Goal: Task Accomplishment & Management: Manage account settings

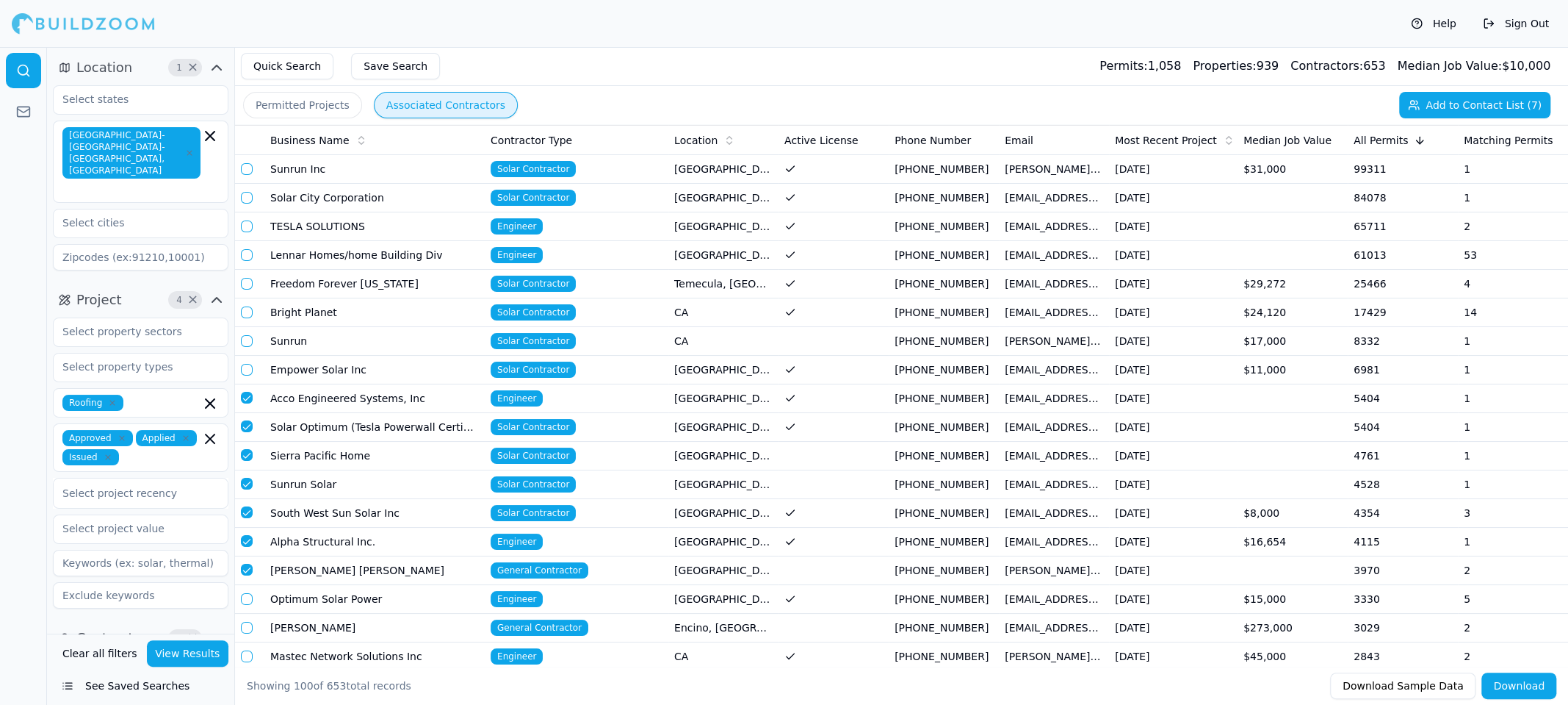
scroll to position [302, 0]
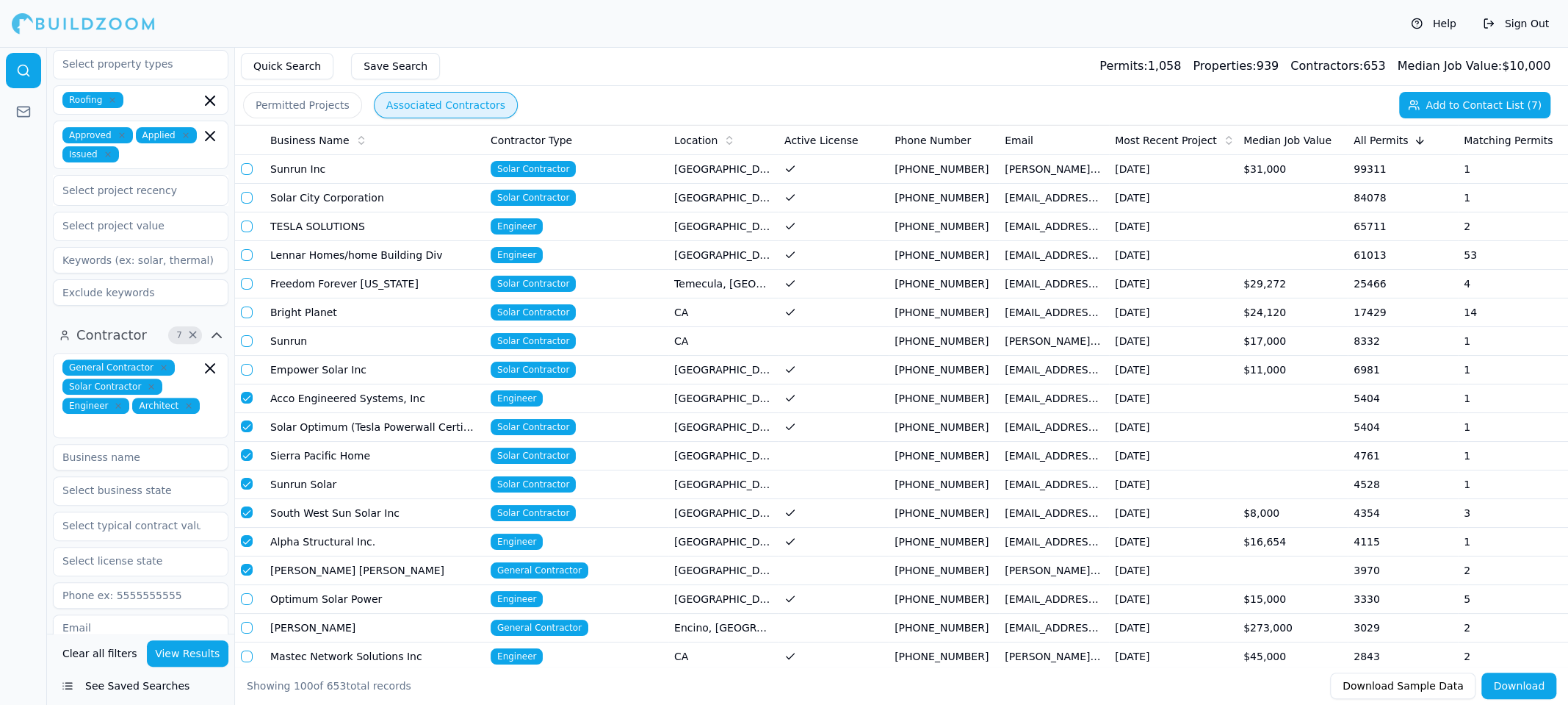
click at [353, 401] on td "Acco Engineered Systems, Inc" at bounding box center [374, 399] width 220 height 29
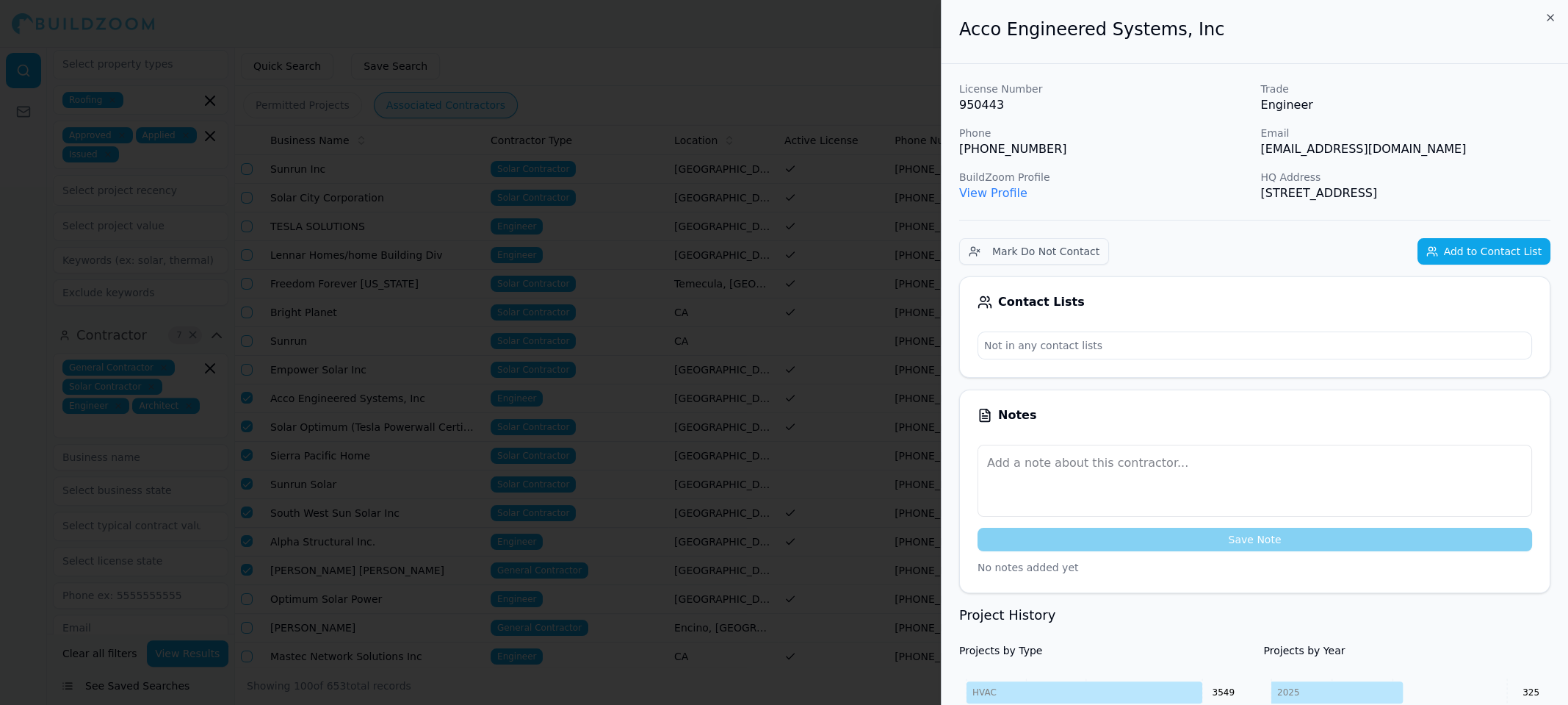
click at [1475, 252] on button "Add to Contact List" at bounding box center [1483, 252] width 133 height 27
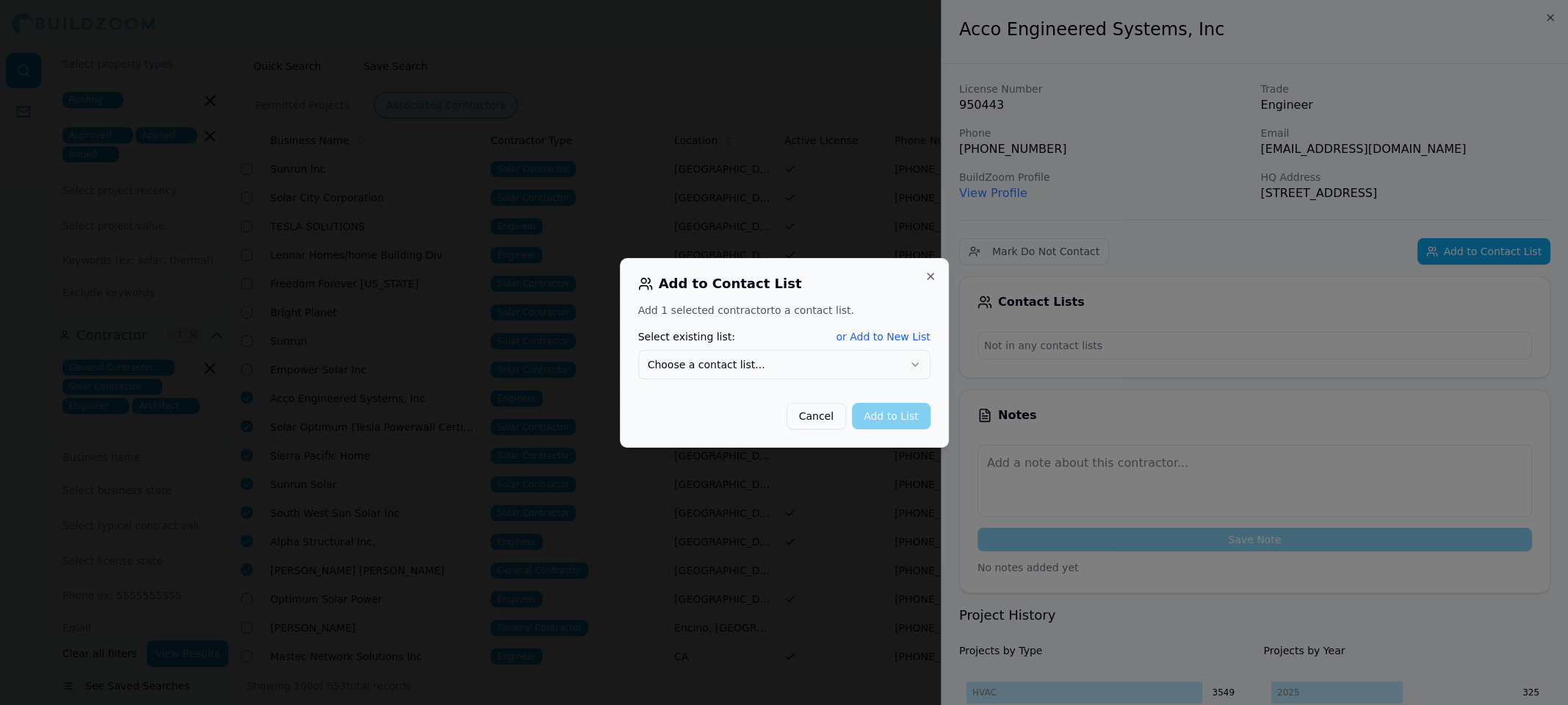
click at [865, 360] on button "Choose a contact list..." at bounding box center [784, 364] width 293 height 30
click at [895, 417] on button "Add to List" at bounding box center [891, 416] width 78 height 27
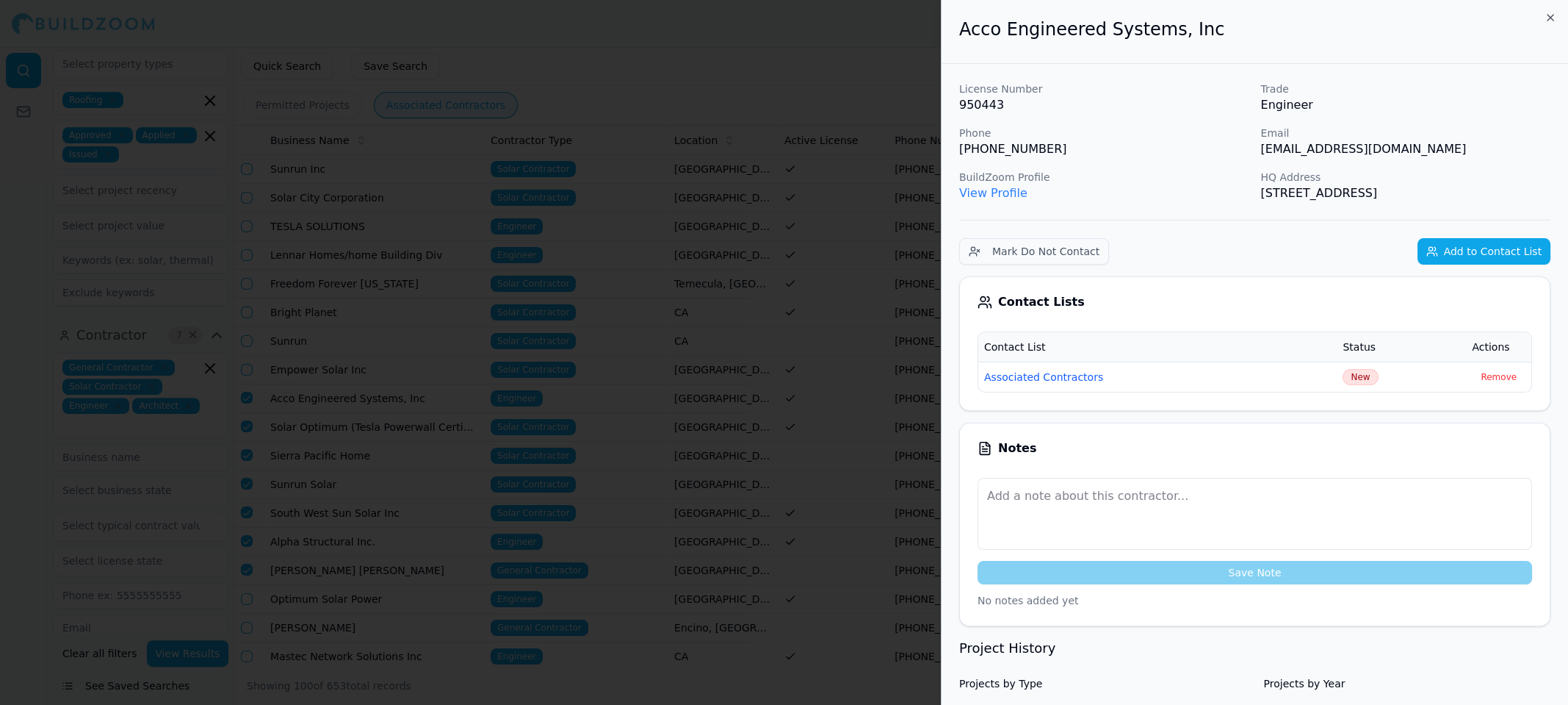
click at [1544, 13] on div "Acco Engineered Systems, Inc" at bounding box center [1254, 31] width 627 height 64
click at [1547, 17] on icon "button" at bounding box center [1551, 17] width 11 height 11
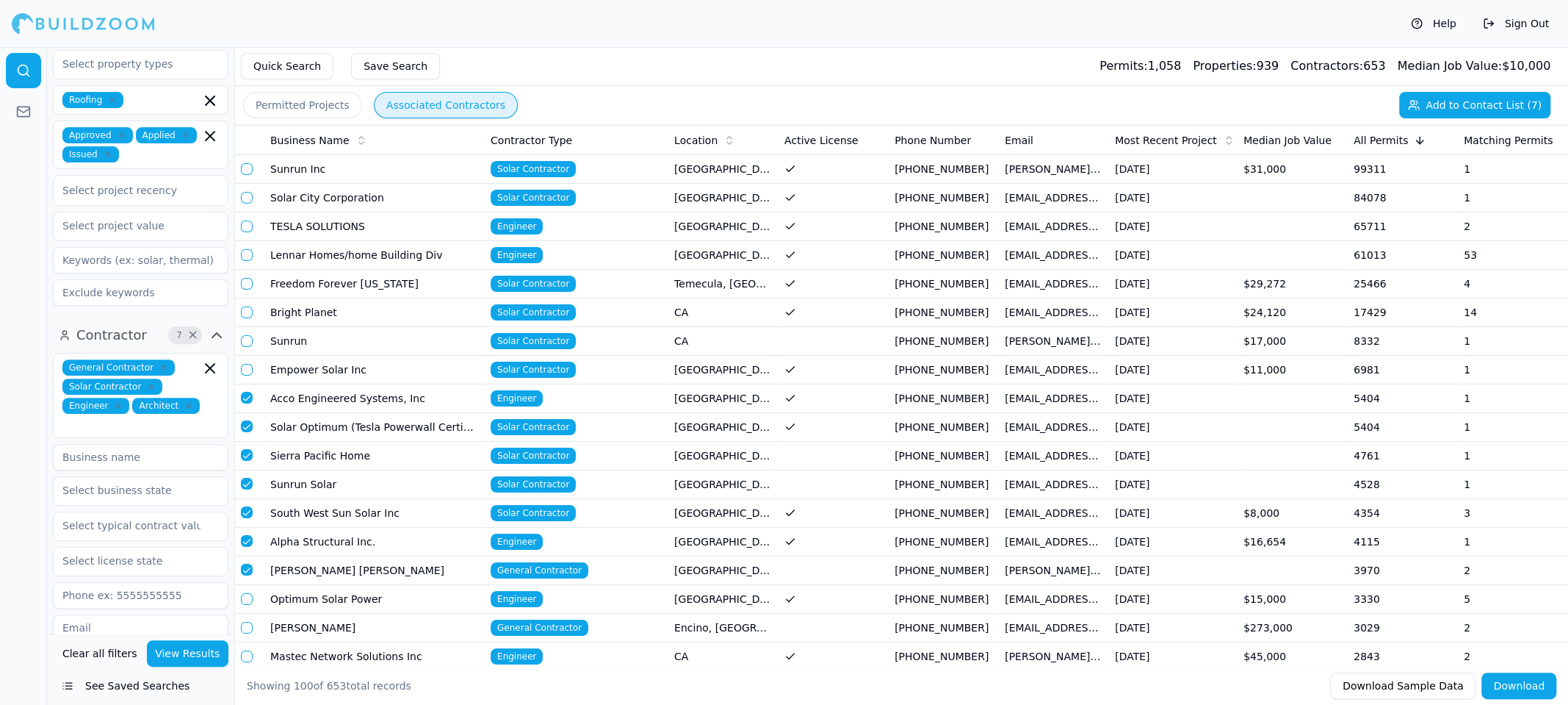
click at [413, 425] on td "Solar Optimum (Tesla Powerwall Certified)" at bounding box center [374, 427] width 220 height 29
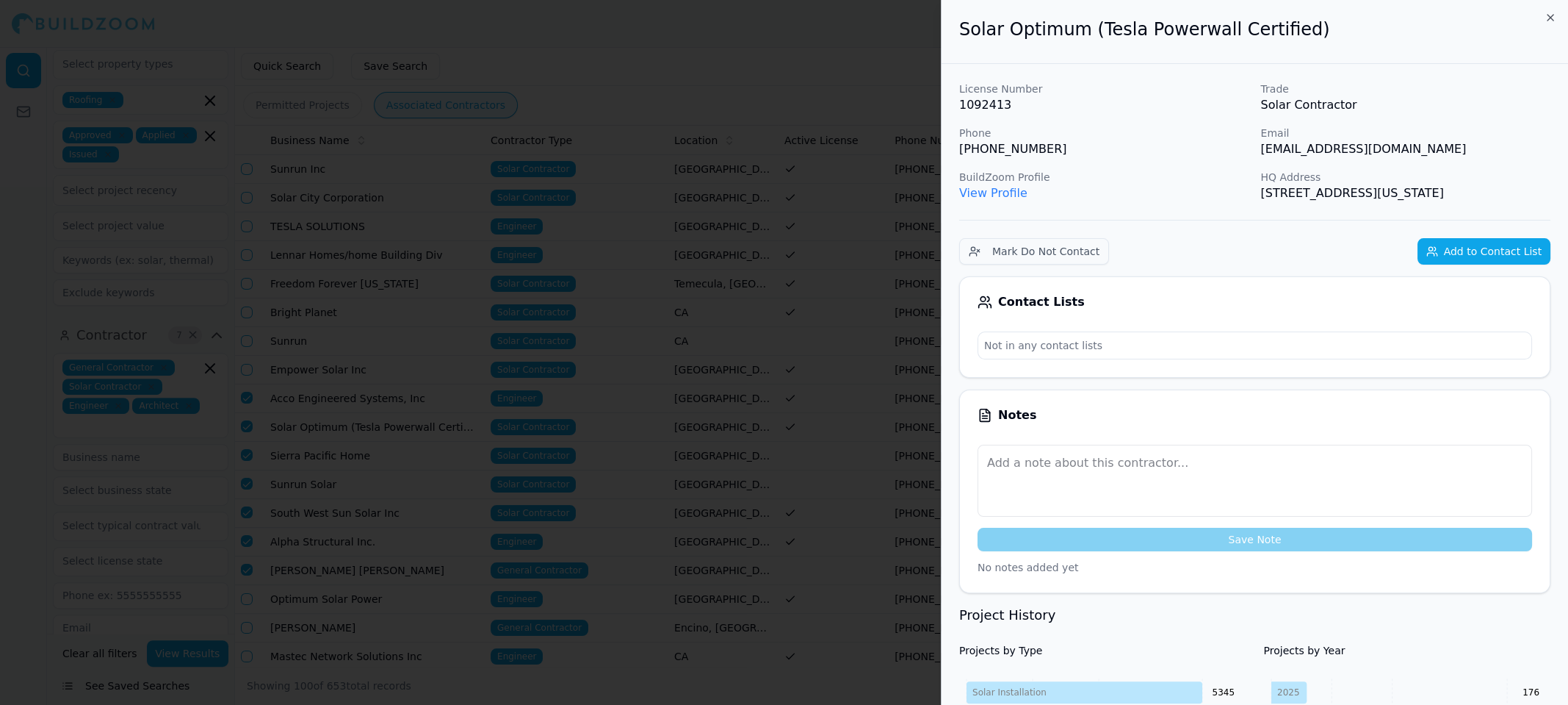
click at [1471, 253] on button "Add to Contact List" at bounding box center [1483, 252] width 133 height 27
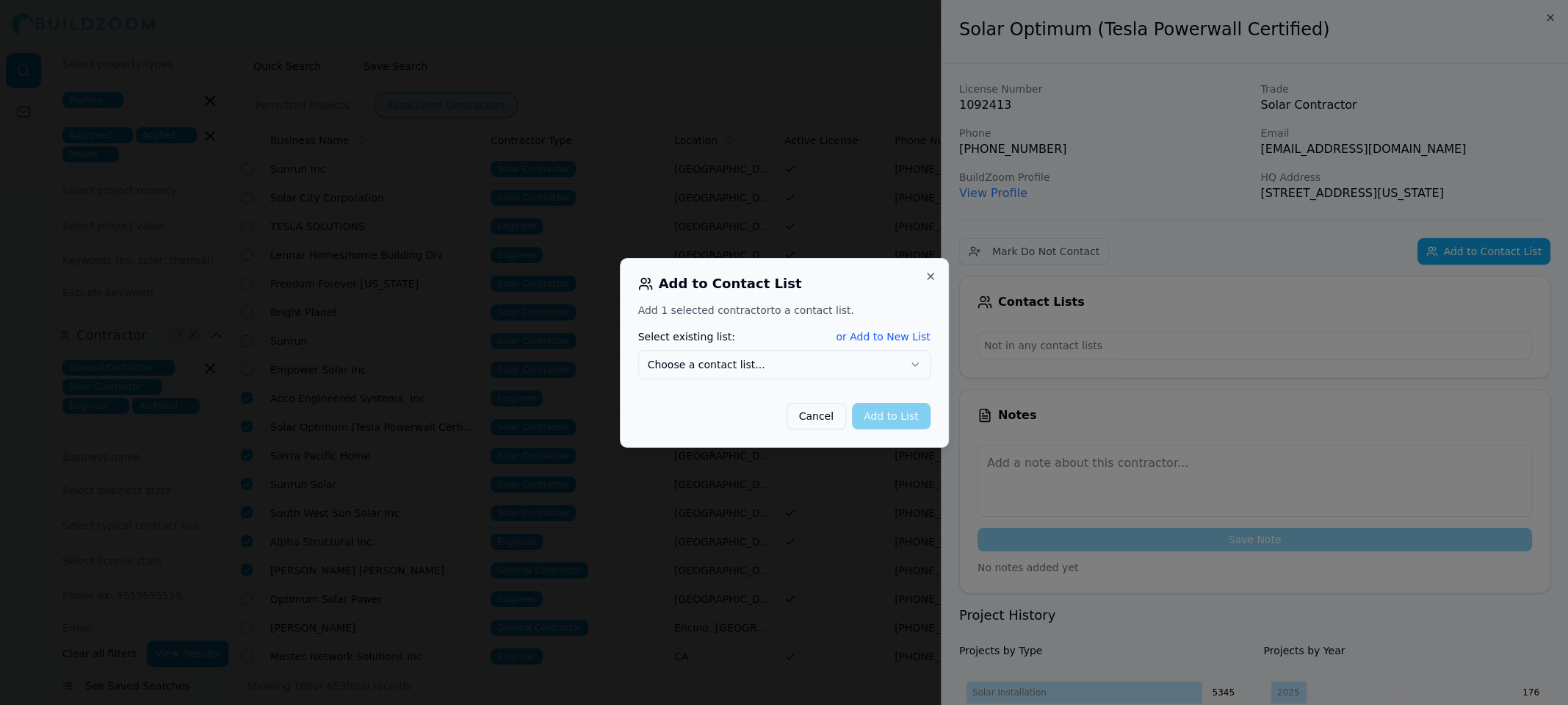
click at [848, 363] on button "Choose a contact list..." at bounding box center [784, 364] width 293 height 30
click at [897, 418] on button "Add to List" at bounding box center [891, 416] width 78 height 27
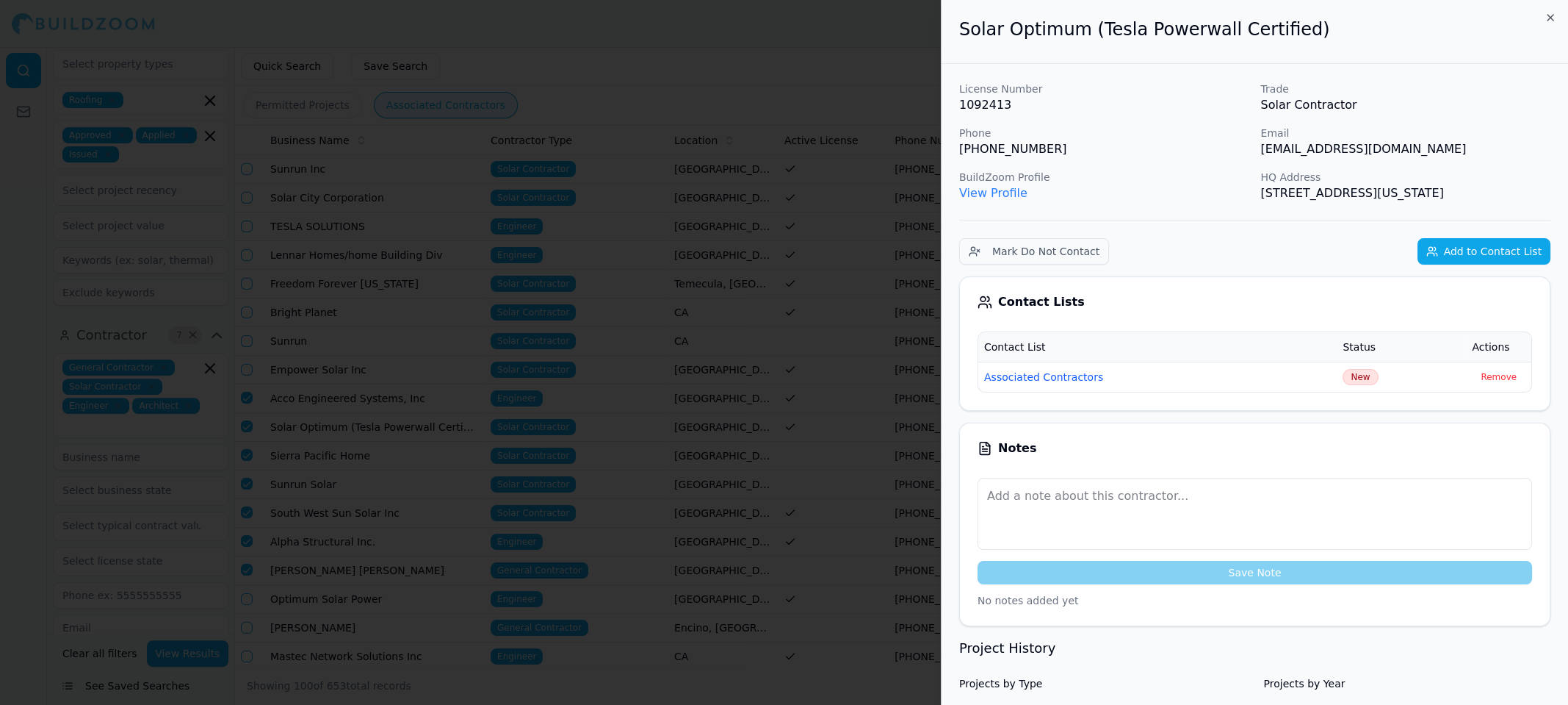
click at [720, 47] on div at bounding box center [784, 352] width 1568 height 705
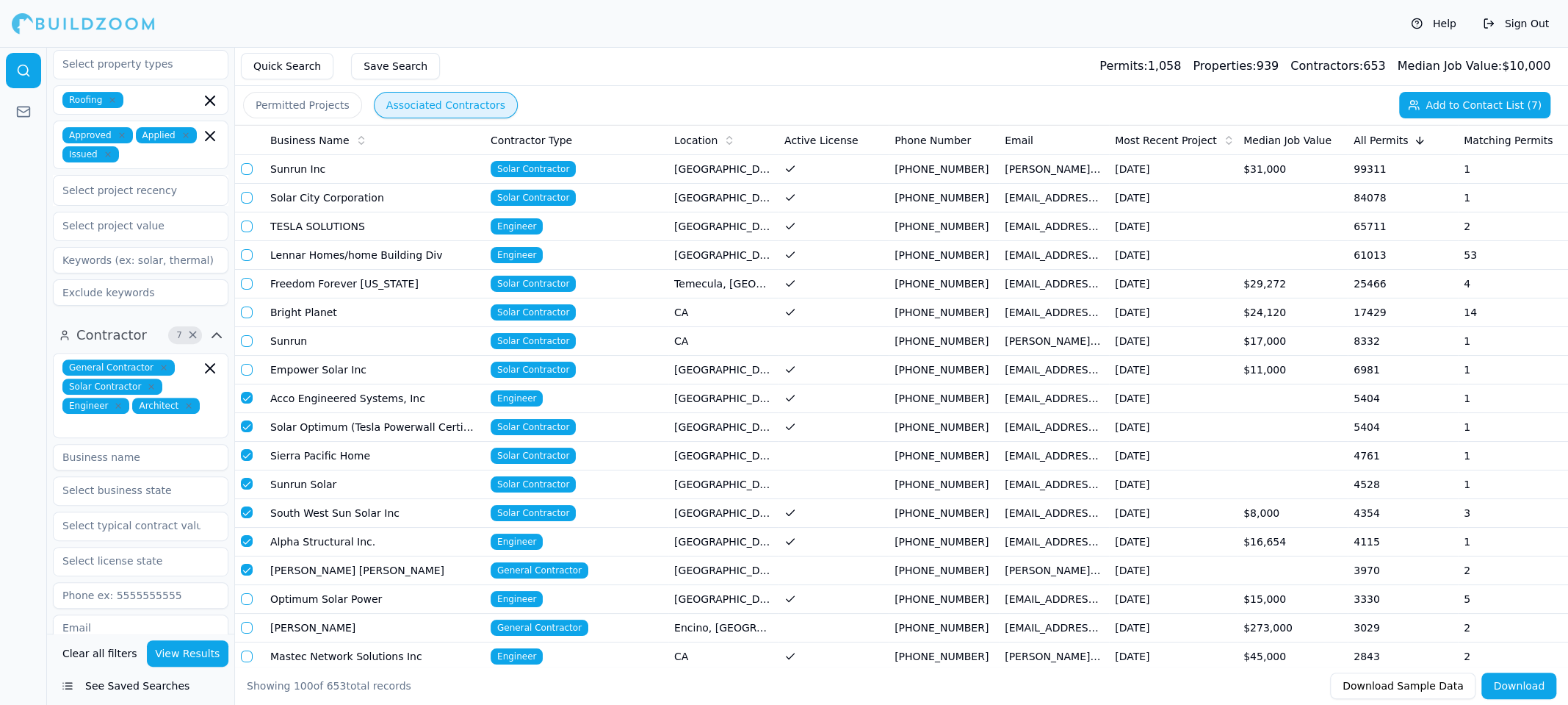
click at [326, 421] on td "Solar Optimum (Tesla Powerwall Certified)" at bounding box center [374, 427] width 220 height 29
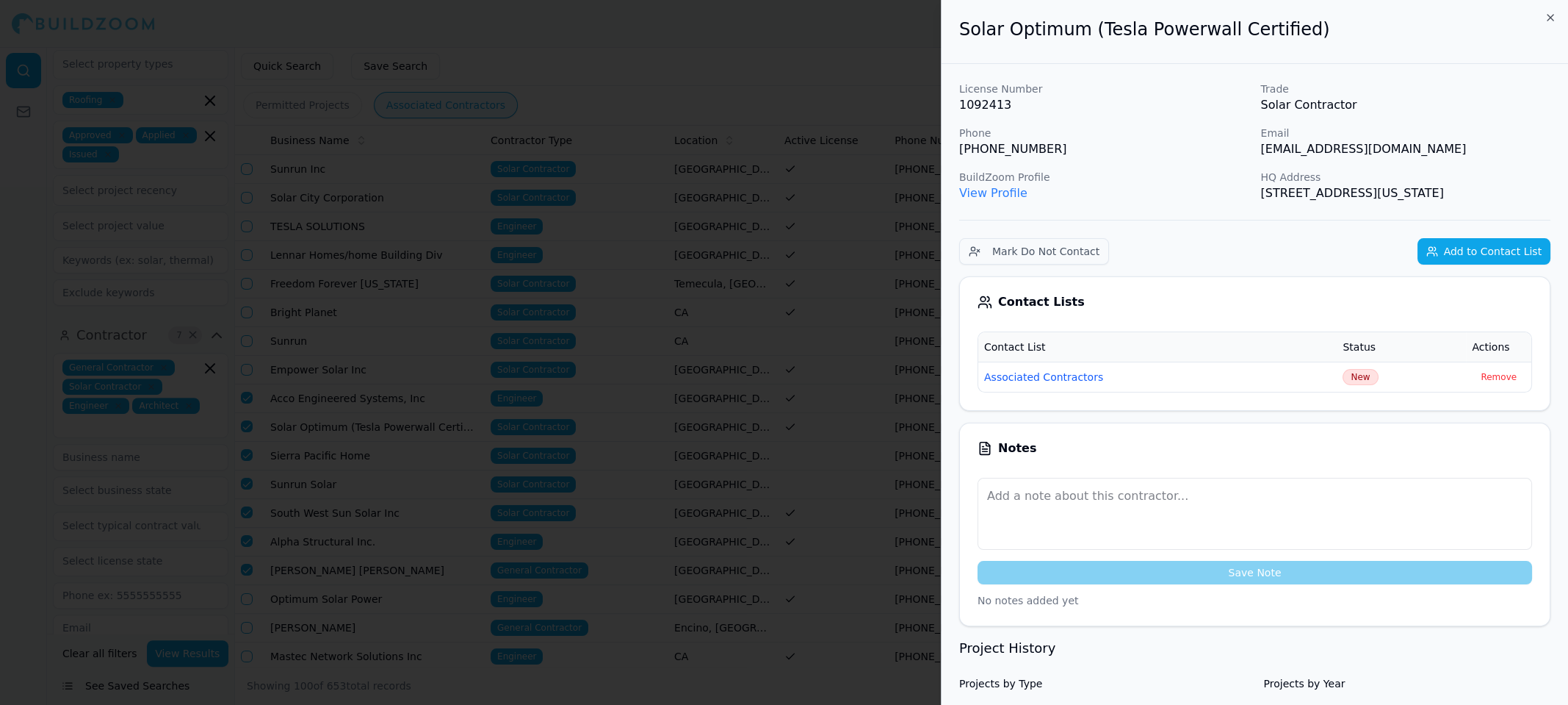
click at [1002, 145] on p "[PHONE_NUMBER]" at bounding box center [1104, 149] width 290 height 17
copy p "[PHONE_NUMBER]"
